Goal: Contribute content: Contribute content

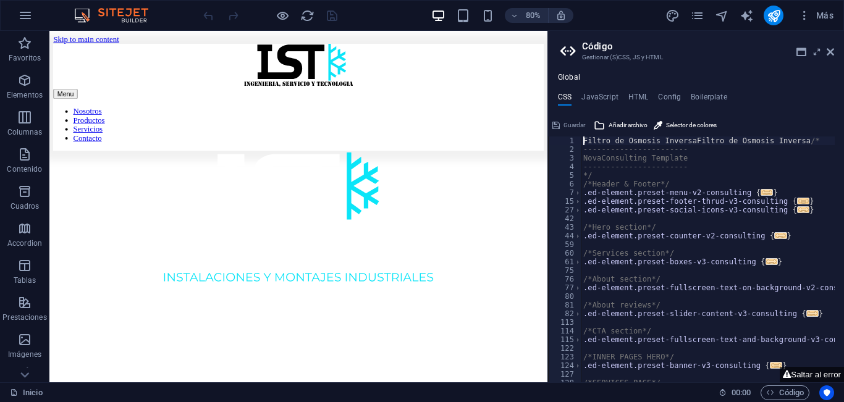
type textarea "Filtro de Osmosis InversaFiltro de Osmosis Inversa/*"
click at [699, 19] on icon "pages" at bounding box center [698, 16] width 14 height 14
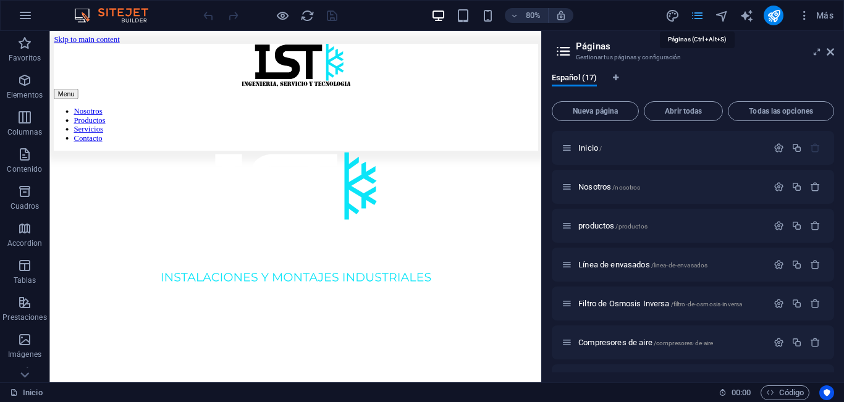
click at [700, 17] on icon "pages" at bounding box center [698, 16] width 14 height 14
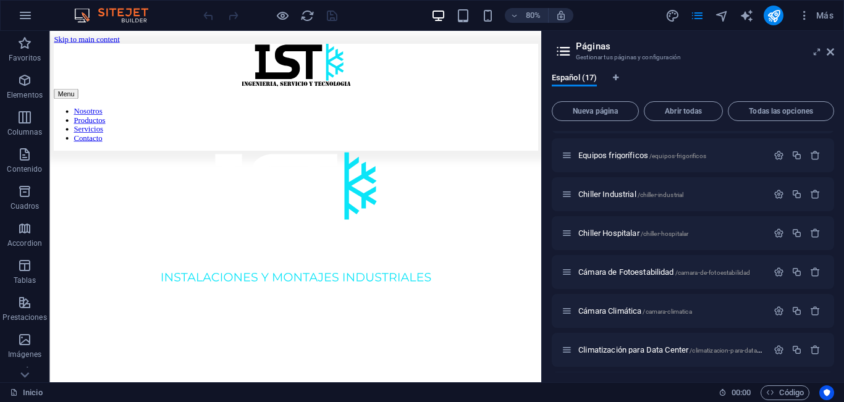
scroll to position [371, 0]
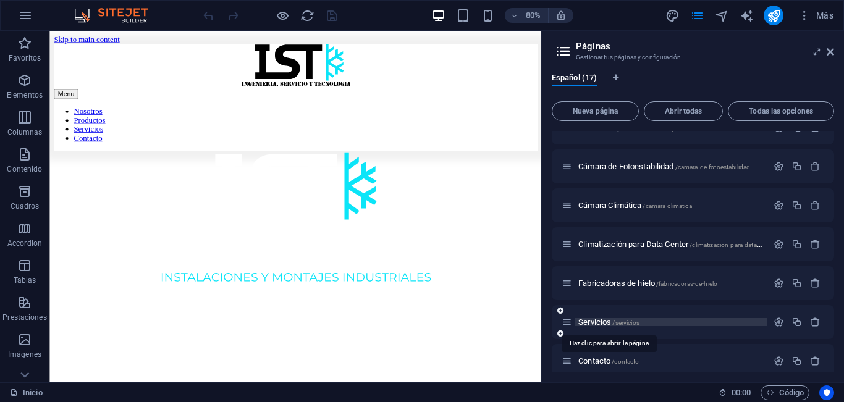
click at [603, 318] on span "Servicios /servicios" at bounding box center [609, 322] width 61 height 9
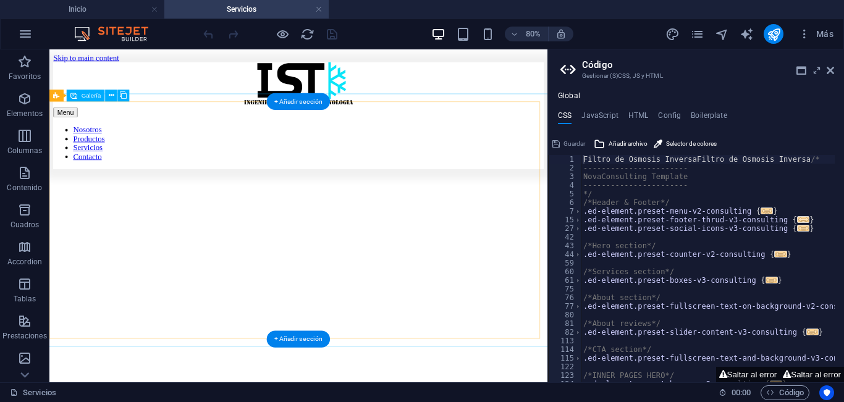
scroll to position [556, 0]
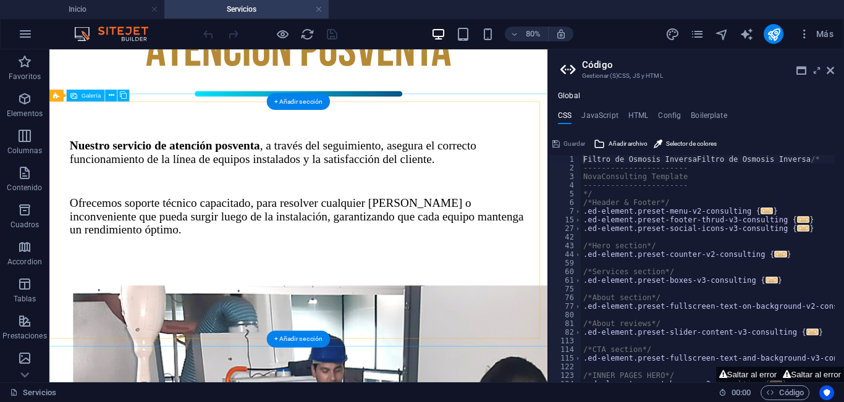
select select "4"
select select "px"
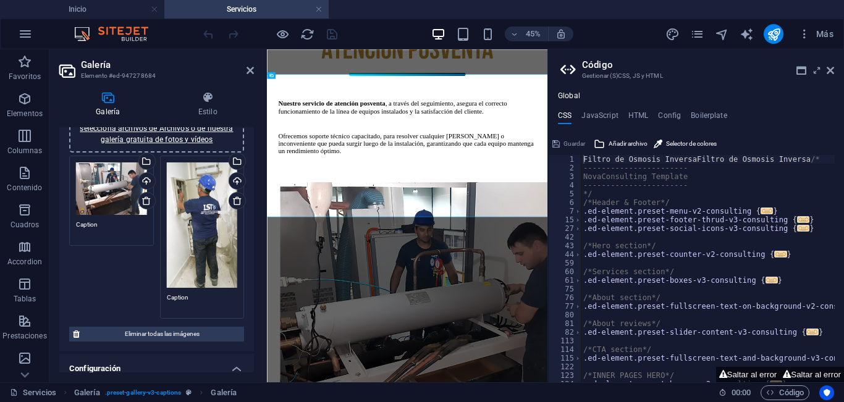
scroll to position [124, 0]
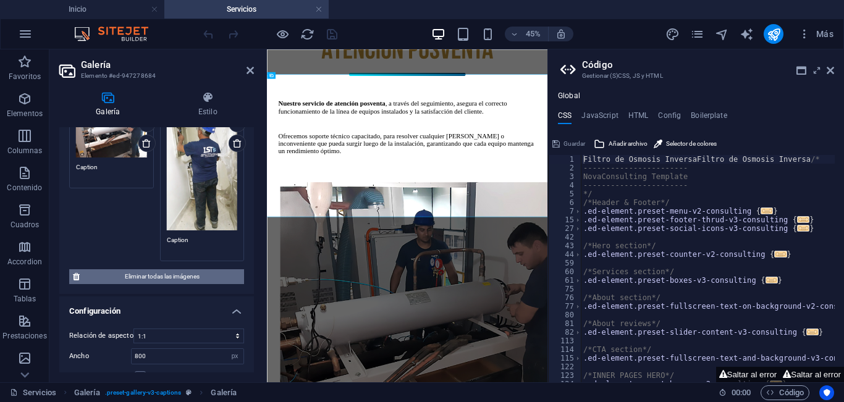
click at [142, 273] on span "Eliminar todas las imágenes" at bounding box center [161, 277] width 157 height 15
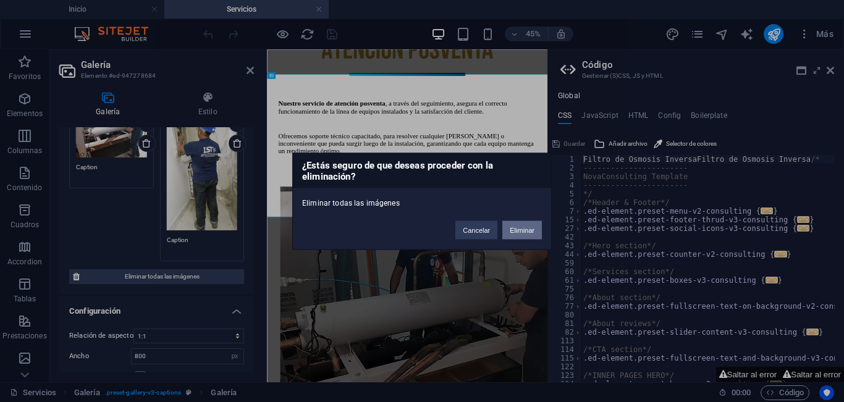
drag, startPoint x: 527, startPoint y: 236, endPoint x: 459, endPoint y: 388, distance: 166.6
click at [527, 236] on button "Eliminar" at bounding box center [523, 230] width 40 height 19
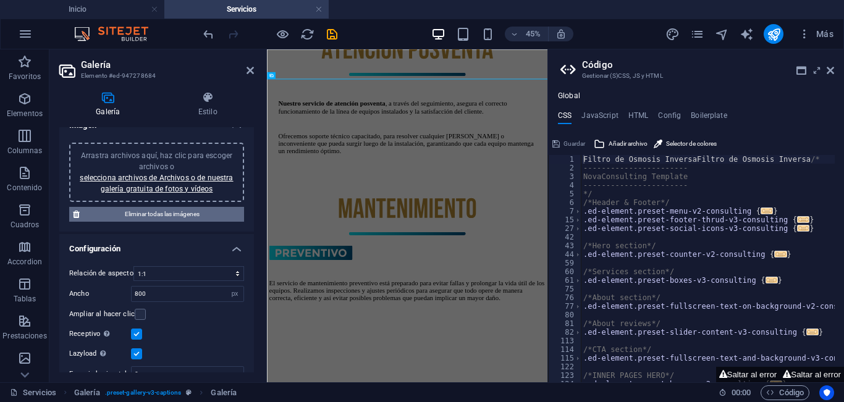
scroll to position [0, 0]
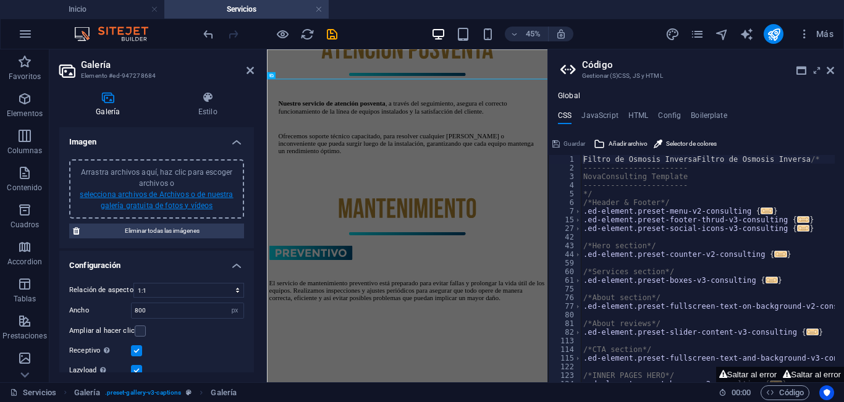
click at [157, 194] on link "selecciona archivos de Archivos o de nuestra galería gratuita de fotos y vídeos" at bounding box center [156, 200] width 153 height 20
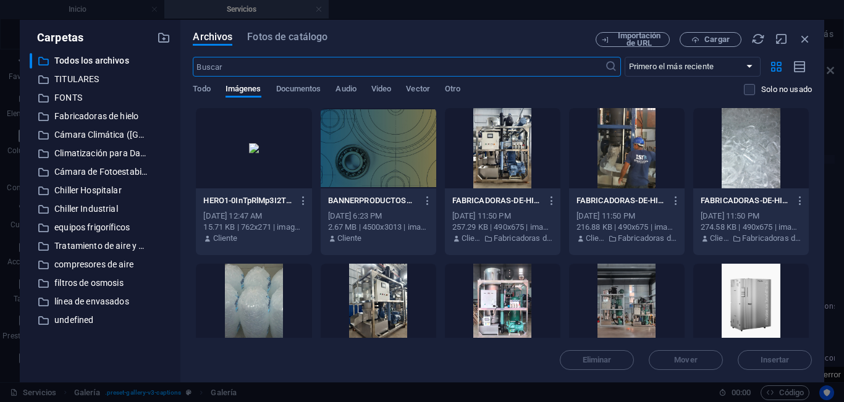
scroll to position [600, 0]
click at [704, 38] on span "Cargar" at bounding box center [711, 40] width 51 height 8
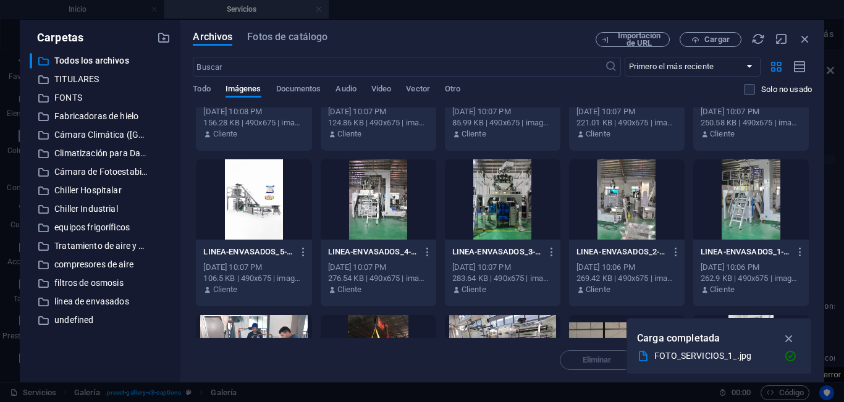
scroll to position [1916, 0]
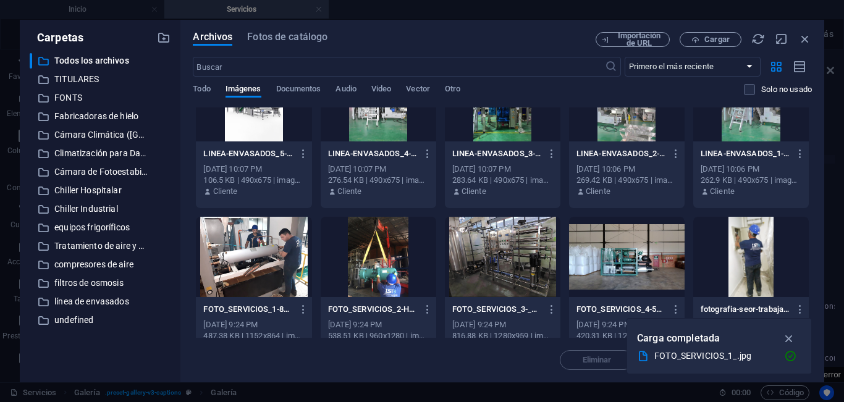
click at [754, 230] on div at bounding box center [752, 257] width 116 height 80
click at [755, 243] on div "1" at bounding box center [752, 257] width 116 height 80
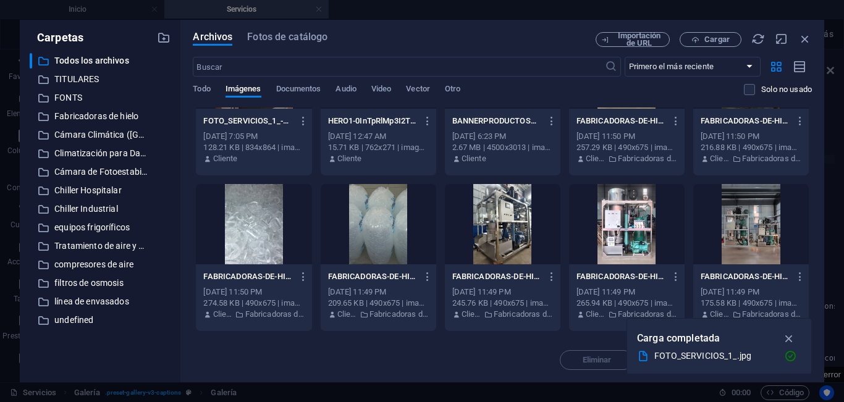
scroll to position [0, 0]
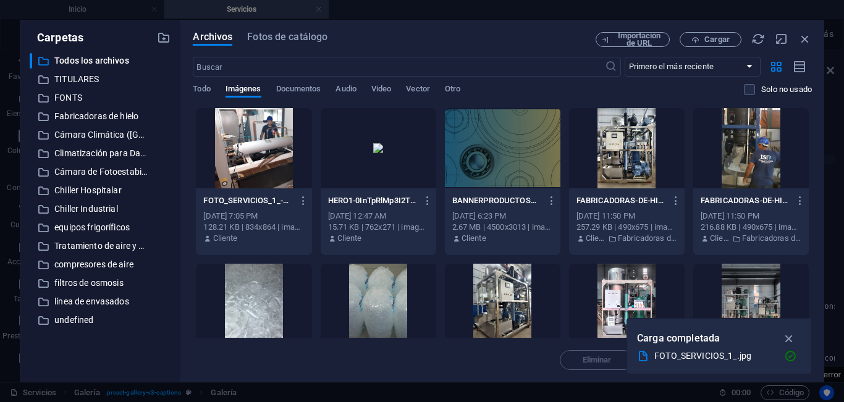
click at [258, 138] on div at bounding box center [254, 148] width 116 height 80
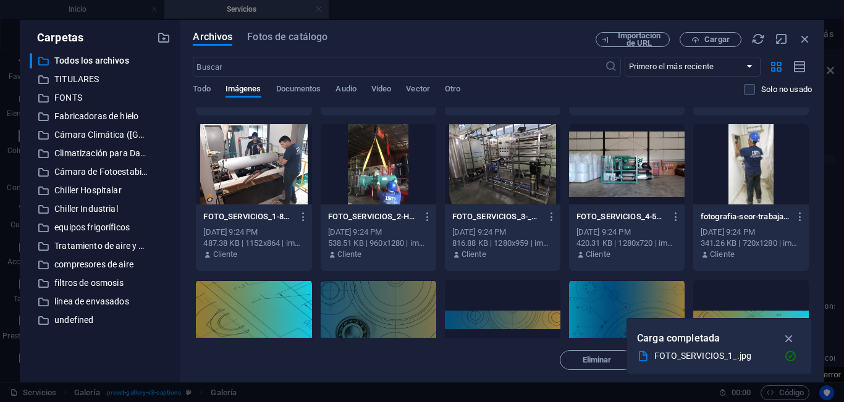
scroll to position [2040, 0]
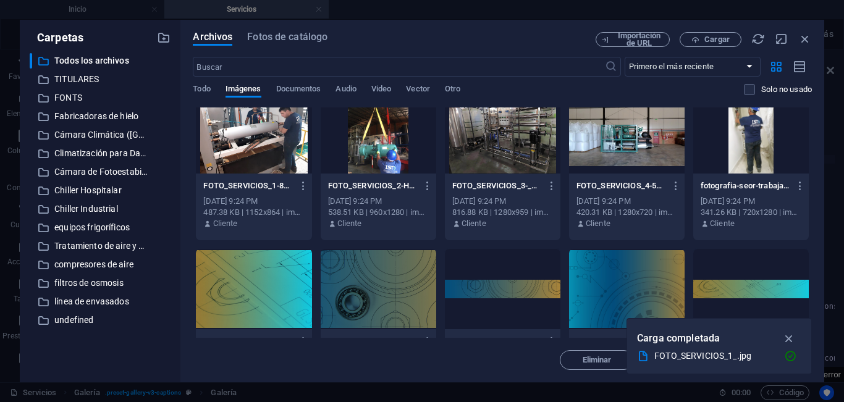
click at [751, 160] on div at bounding box center [752, 133] width 116 height 80
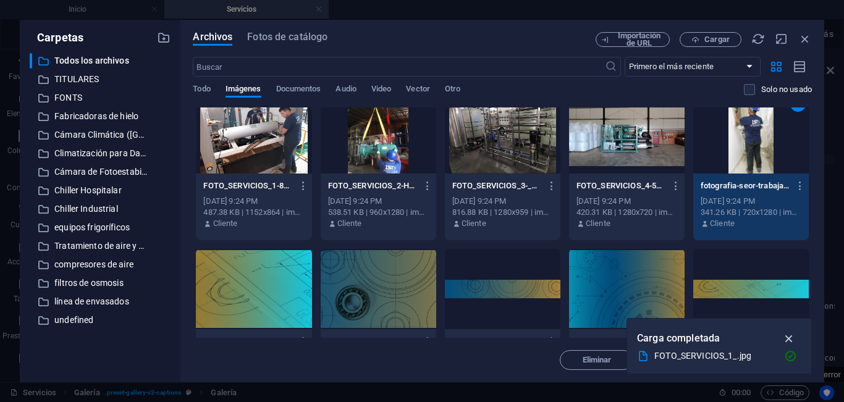
click at [788, 336] on icon "button" at bounding box center [790, 339] width 14 height 14
click at [790, 336] on button "button" at bounding box center [798, 342] width 17 height 20
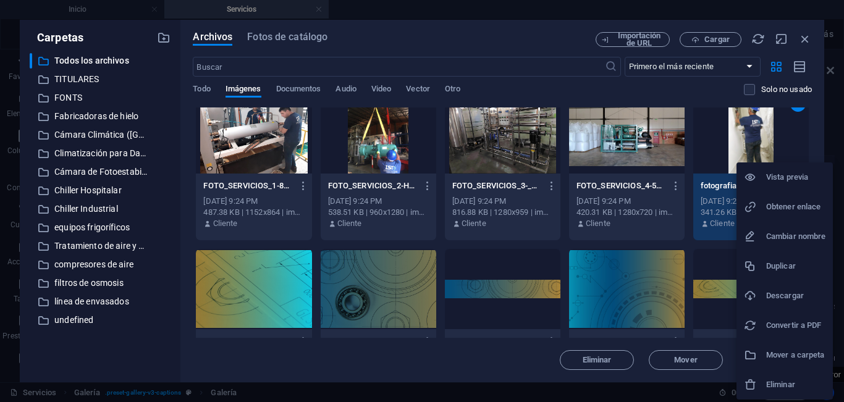
click at [818, 127] on div at bounding box center [422, 201] width 844 height 402
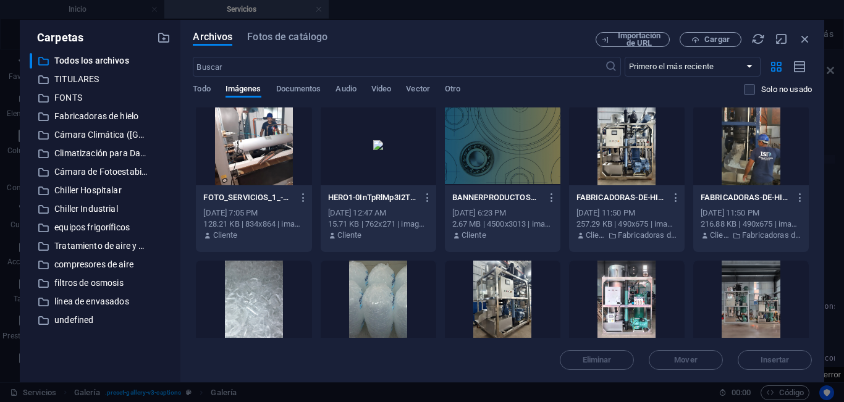
scroll to position [0, 0]
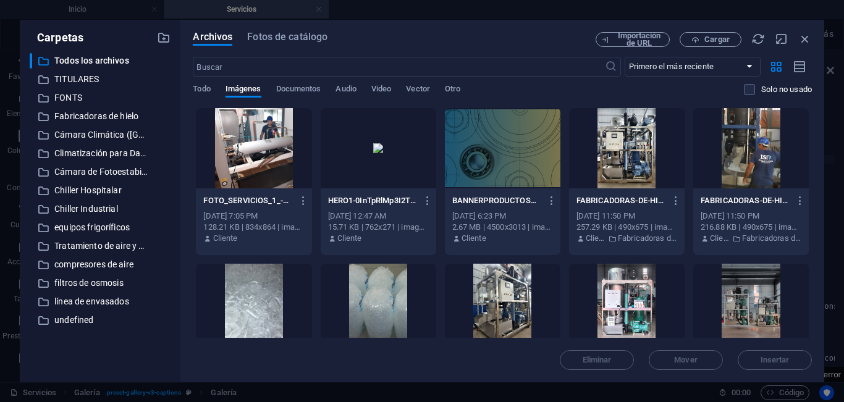
click at [255, 129] on div at bounding box center [254, 148] width 116 height 80
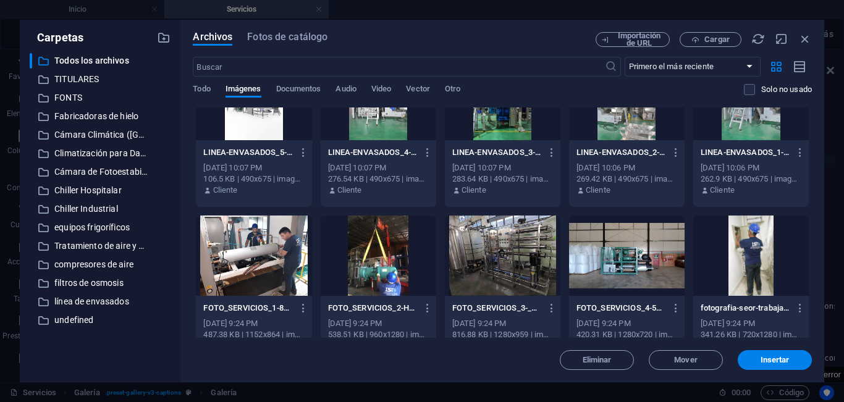
scroll to position [1978, 0]
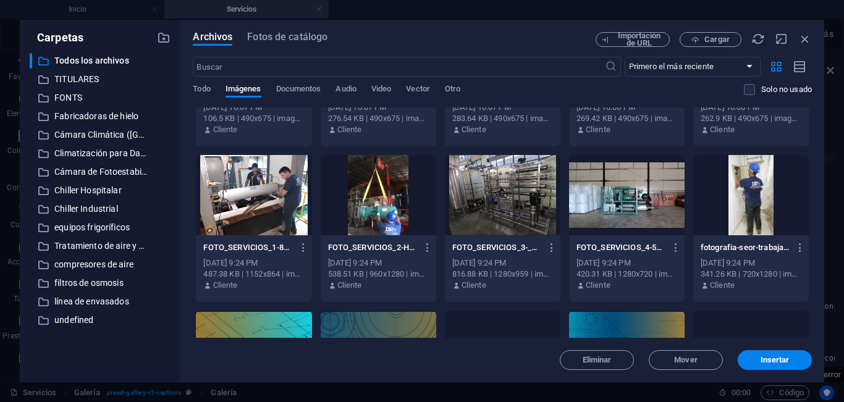
click at [751, 195] on div at bounding box center [752, 195] width 116 height 80
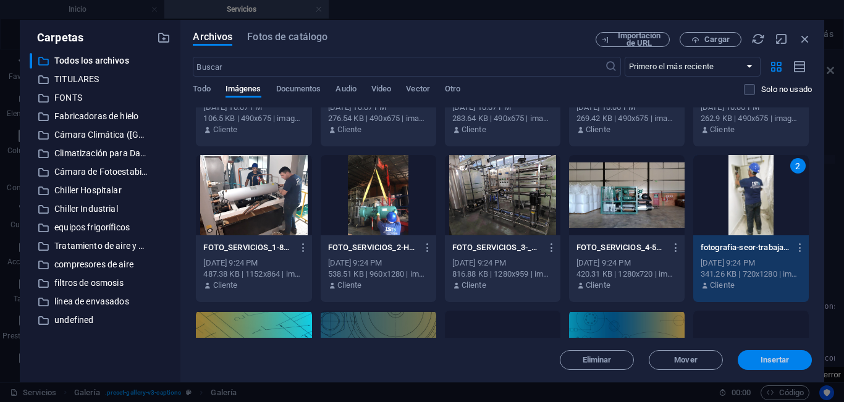
click at [784, 360] on span "Insertar" at bounding box center [775, 360] width 29 height 7
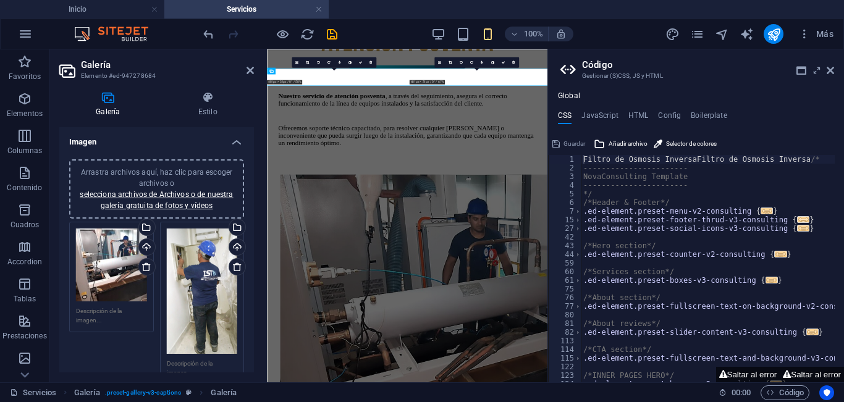
scroll to position [574, 0]
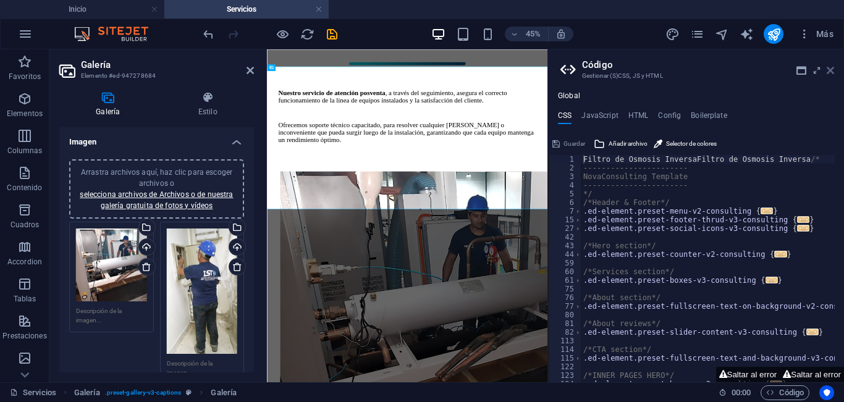
click at [830, 66] on icon at bounding box center [830, 71] width 7 height 10
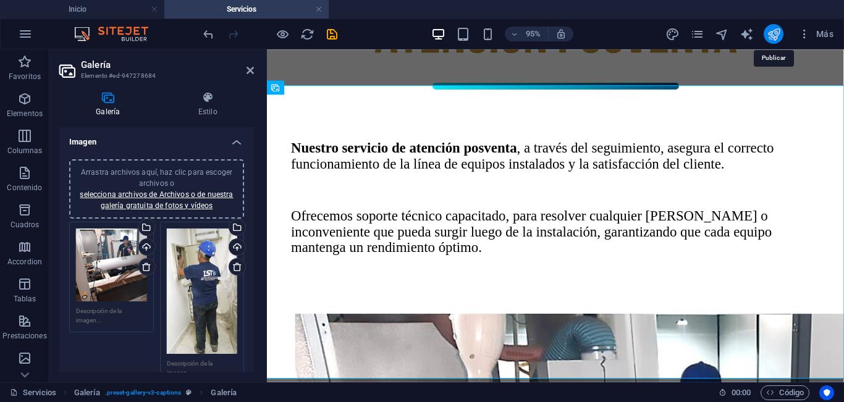
click at [777, 35] on icon "publish" at bounding box center [774, 34] width 14 height 14
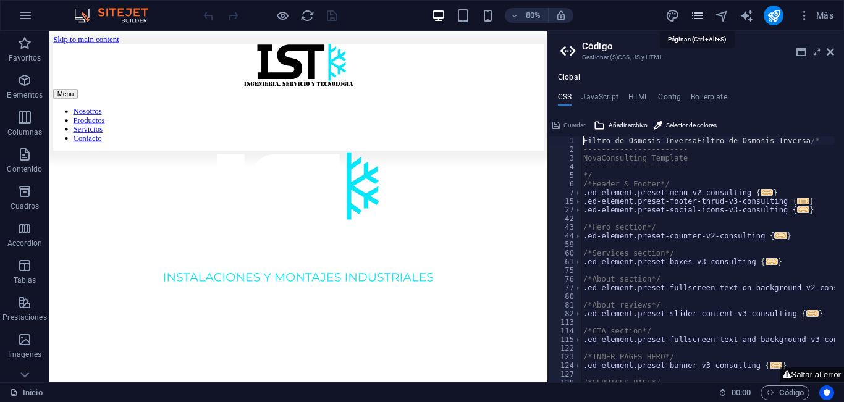
click at [704, 15] on icon "pages" at bounding box center [698, 16] width 14 height 14
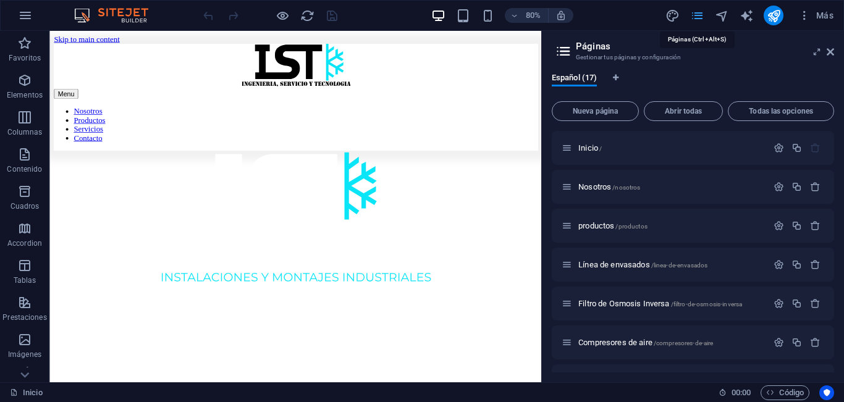
click at [700, 16] on icon "pages" at bounding box center [698, 16] width 14 height 14
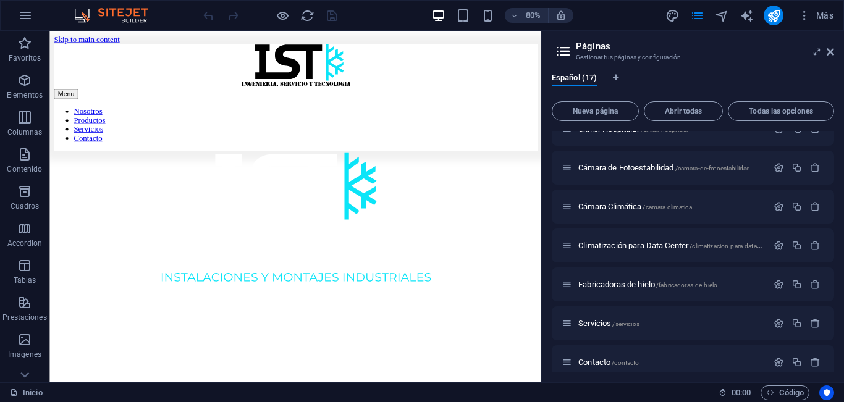
scroll to position [371, 0]
click at [615, 317] on div "Servicios /servicios" at bounding box center [665, 322] width 206 height 14
click at [597, 322] on span "Servicios /servicios" at bounding box center [609, 322] width 61 height 9
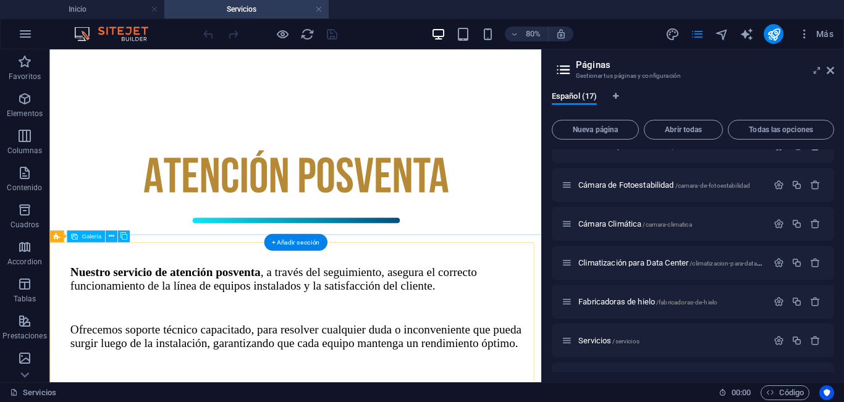
scroll to position [433, 0]
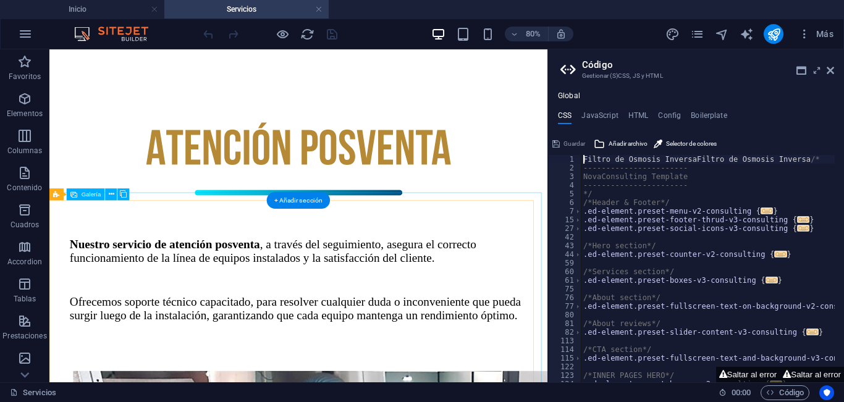
select select "4"
select select "px"
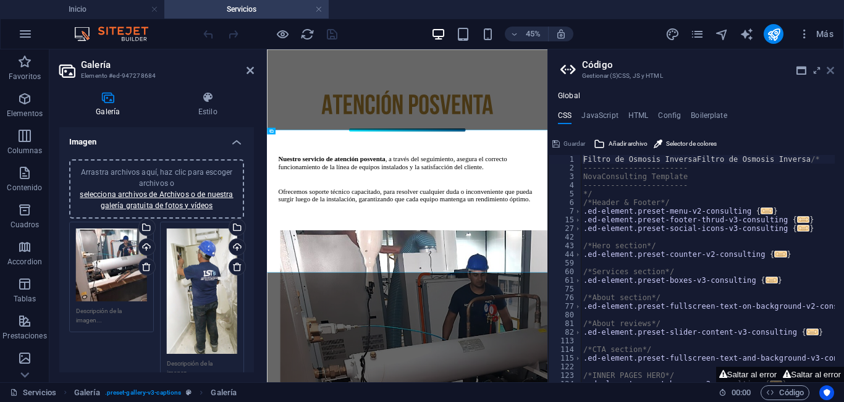
click at [831, 68] on icon at bounding box center [830, 71] width 7 height 10
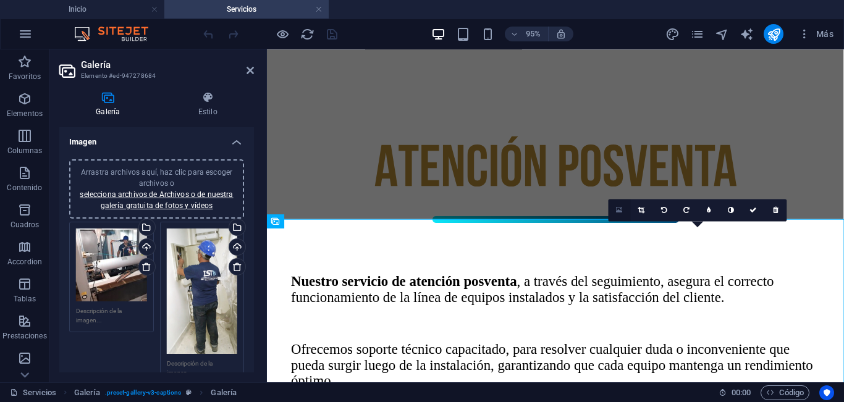
click at [617, 209] on icon at bounding box center [620, 210] width 7 height 8
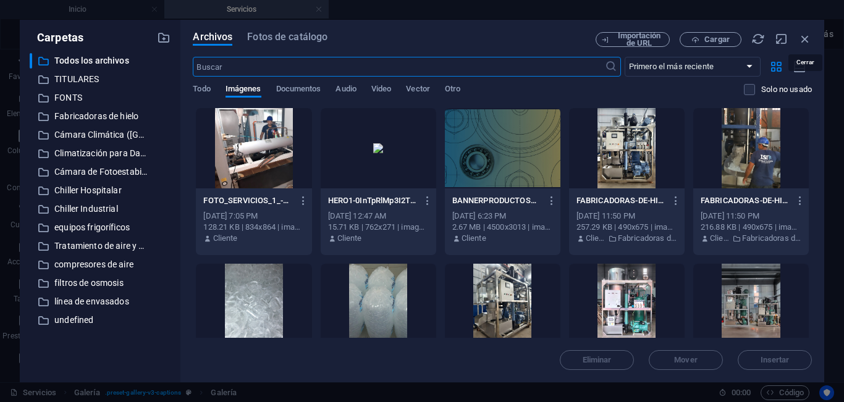
click at [802, 33] on icon "button" at bounding box center [806, 39] width 14 height 14
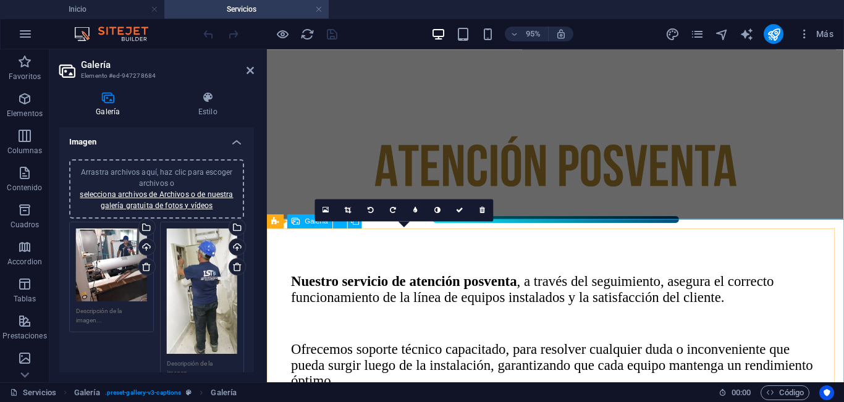
scroll to position [556, 0]
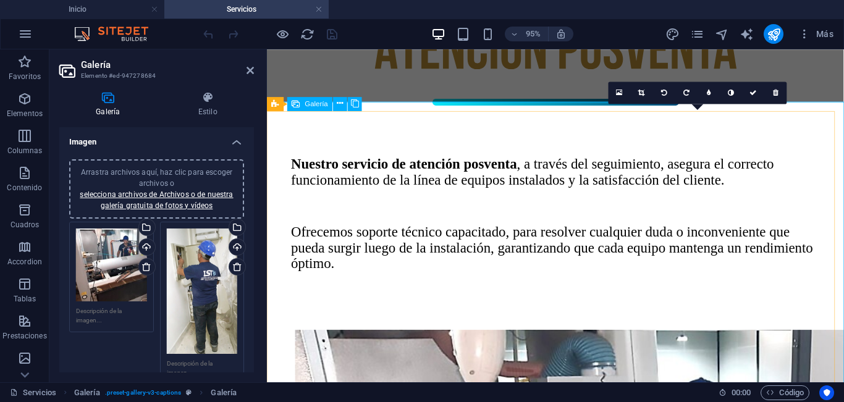
click at [646, 91] on link at bounding box center [642, 93] width 22 height 22
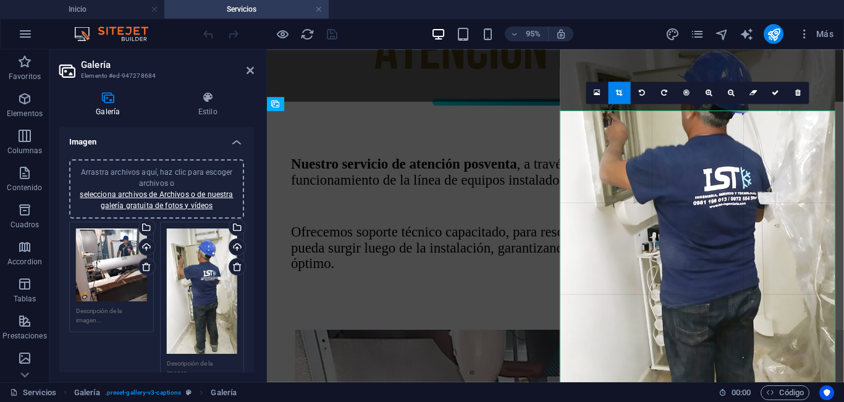
click at [686, 165] on div at bounding box center [698, 248] width 275 height 488
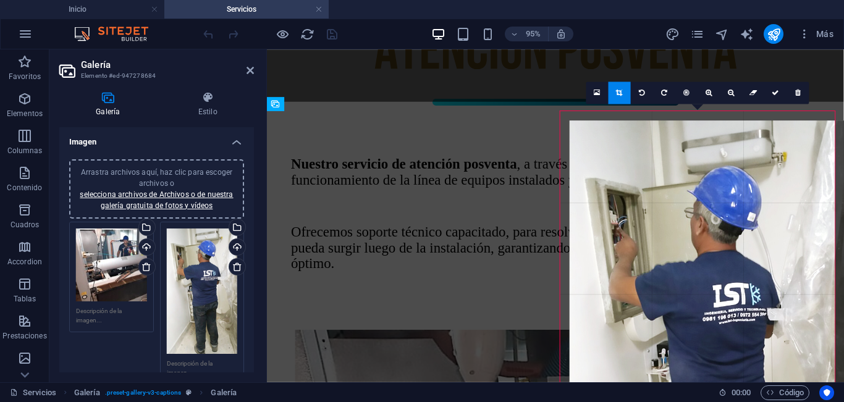
drag, startPoint x: 683, startPoint y: 186, endPoint x: 695, endPoint y: 284, distance: 98.5
click at [695, 284] on div at bounding box center [707, 365] width 275 height 488
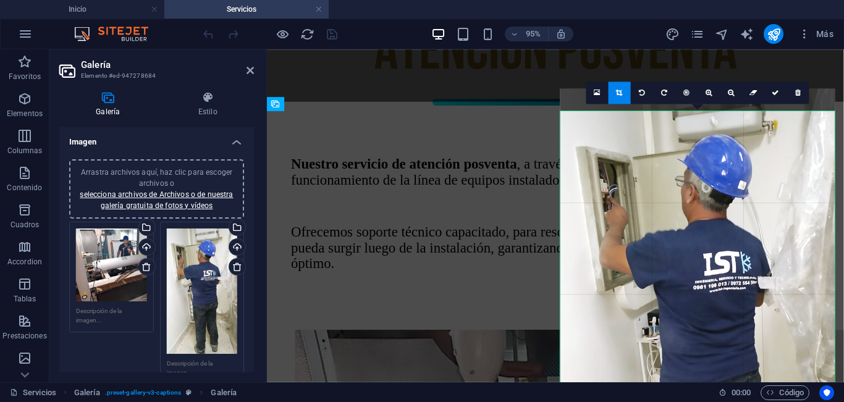
drag, startPoint x: 718, startPoint y: 232, endPoint x: 720, endPoint y: 210, distance: 22.9
click at [720, 210] on div at bounding box center [698, 332] width 275 height 488
click at [773, 90] on icon at bounding box center [776, 92] width 7 height 7
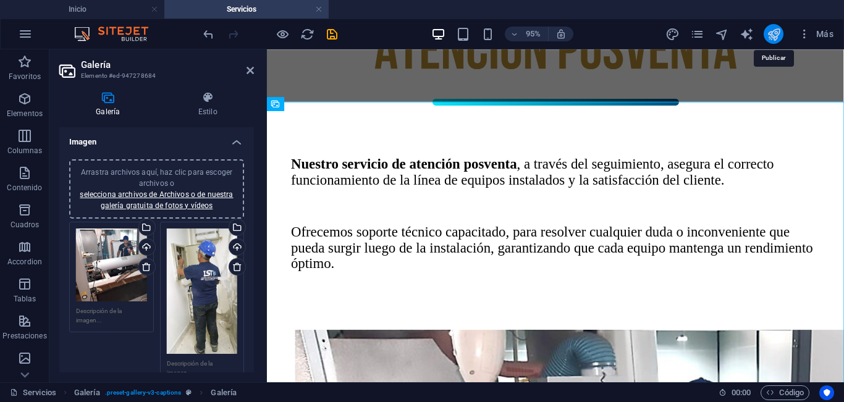
click at [769, 34] on icon "publish" at bounding box center [774, 34] width 14 height 14
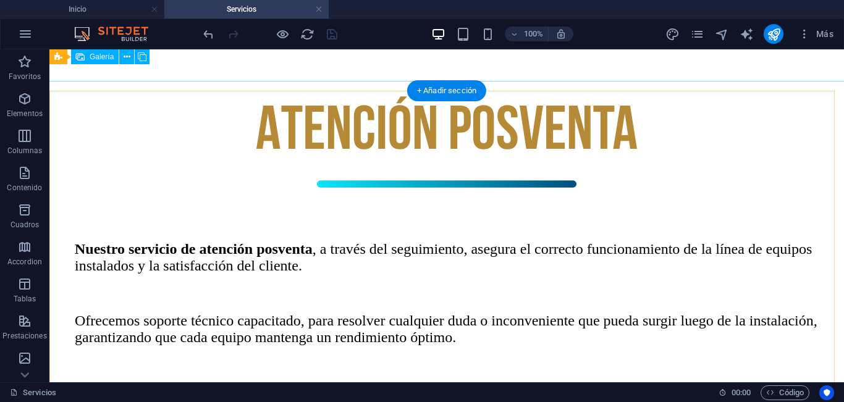
scroll to position [474, 0]
